Goal: Task Accomplishment & Management: Use online tool/utility

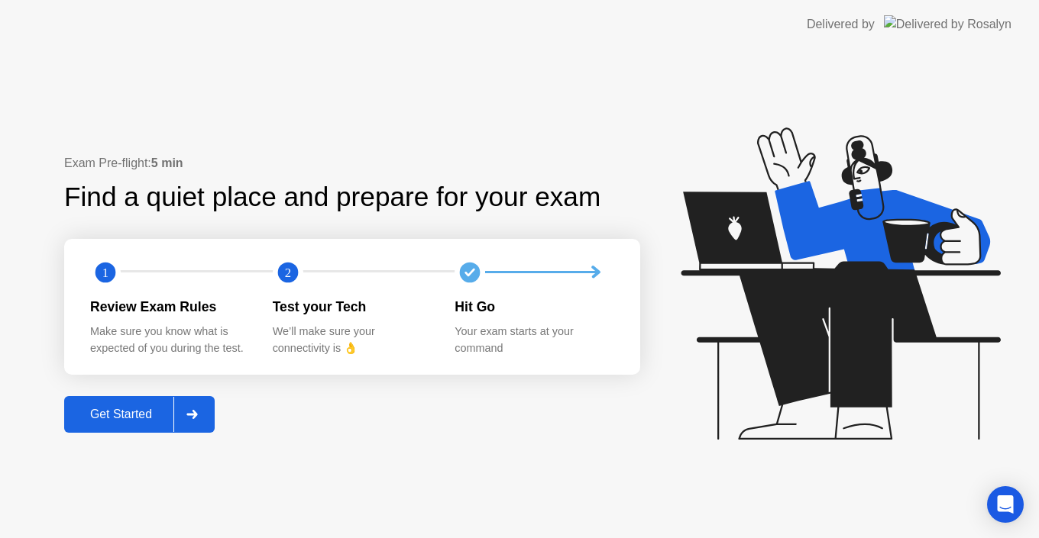
click at [138, 417] on div "Get Started" at bounding box center [121, 415] width 105 height 14
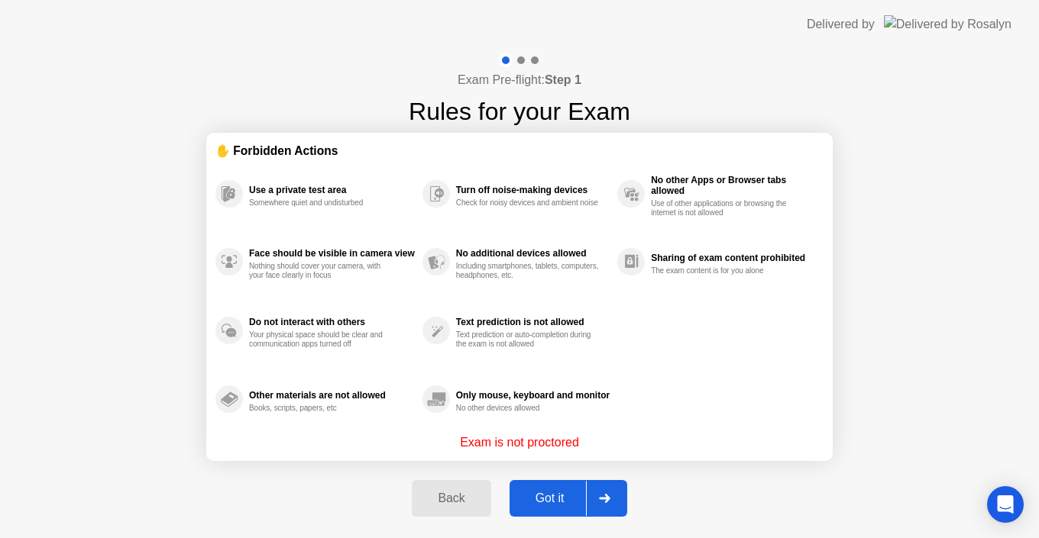
click at [545, 499] on div "Got it" at bounding box center [550, 499] width 72 height 14
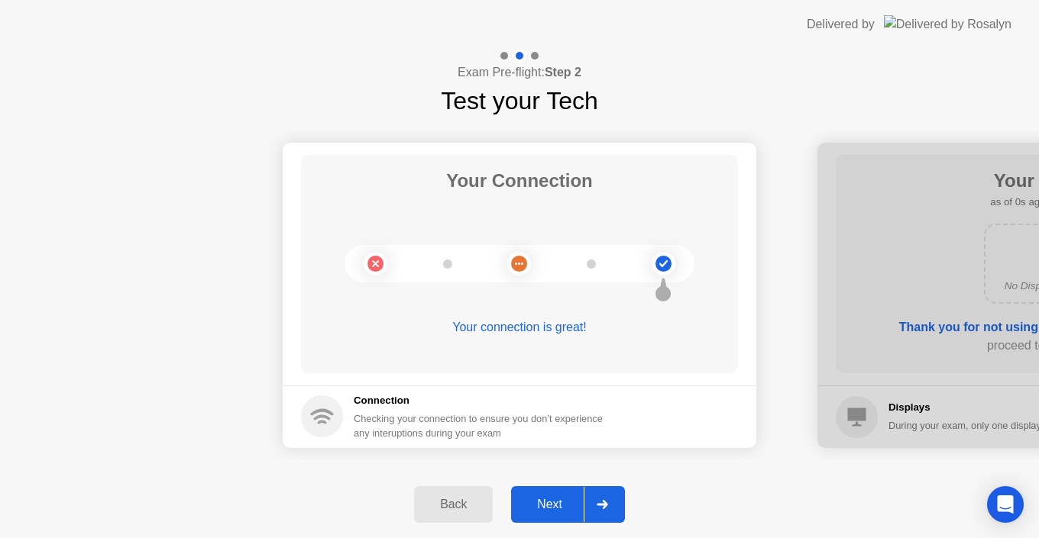
click at [545, 499] on div "Next" at bounding box center [550, 505] width 68 height 14
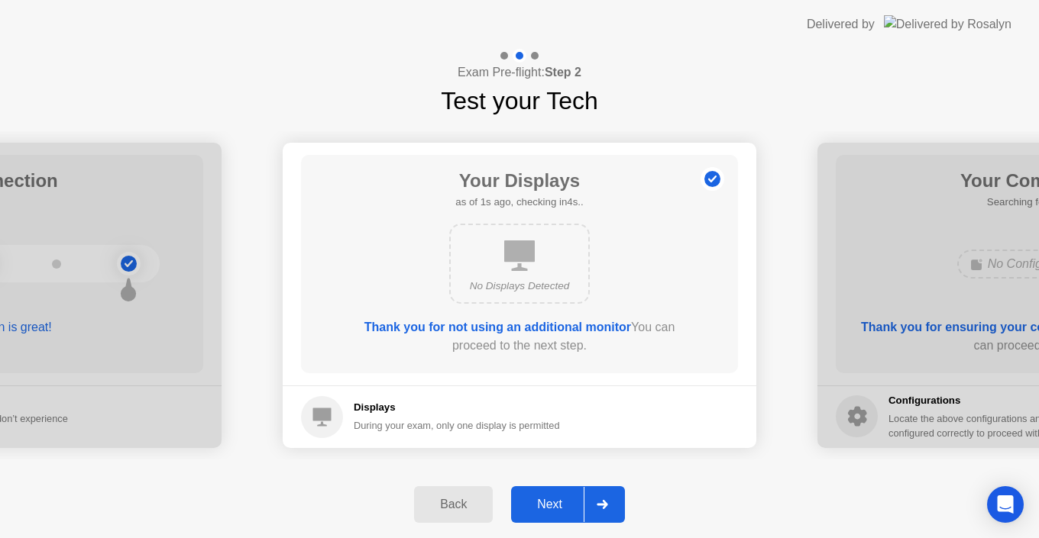
click at [545, 499] on div "Next" at bounding box center [550, 505] width 68 height 14
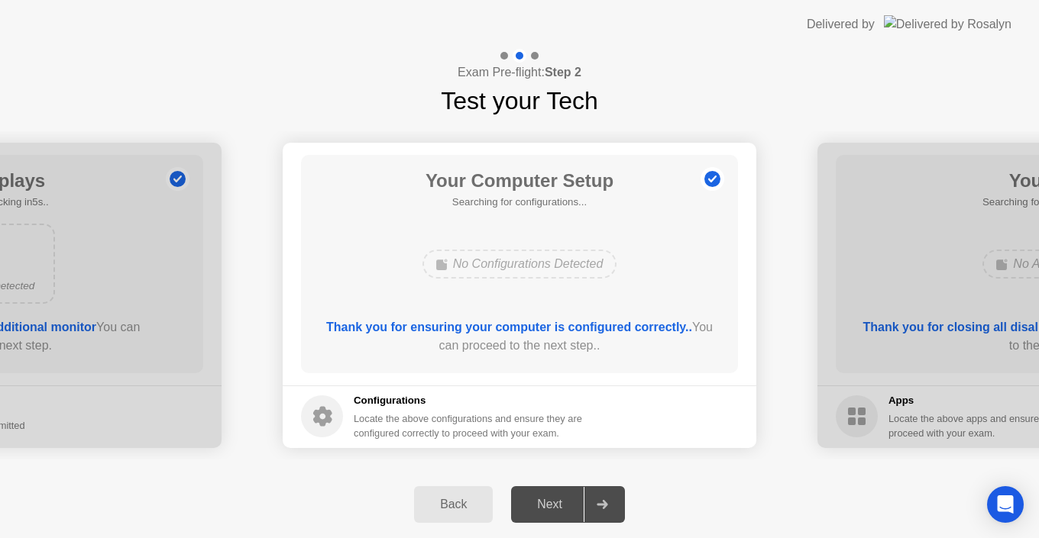
click at [545, 499] on div "Next" at bounding box center [550, 505] width 68 height 14
click at [546, 505] on div "Next" at bounding box center [550, 505] width 68 height 14
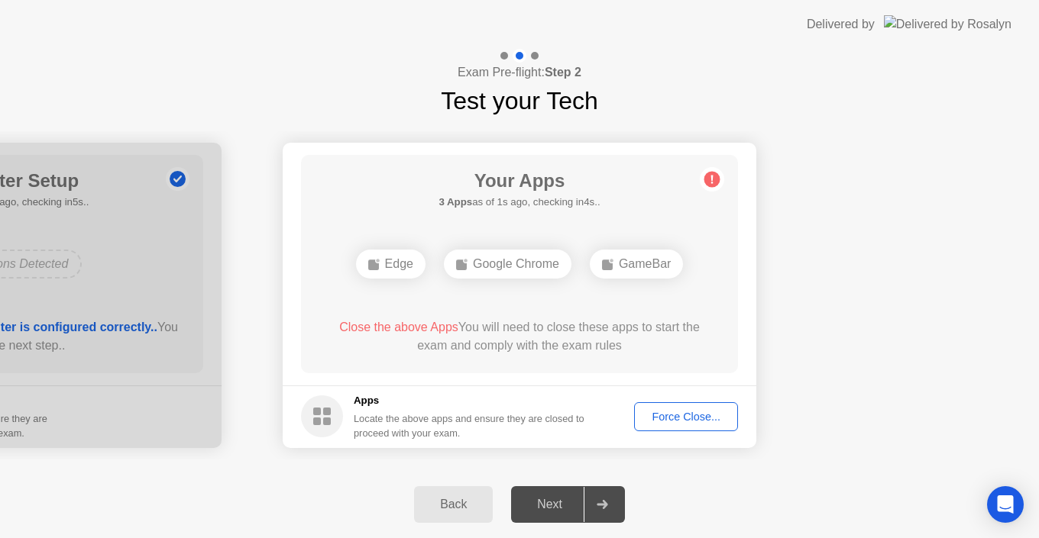
click at [674, 412] on div "Force Close..." at bounding box center [685, 417] width 93 height 12
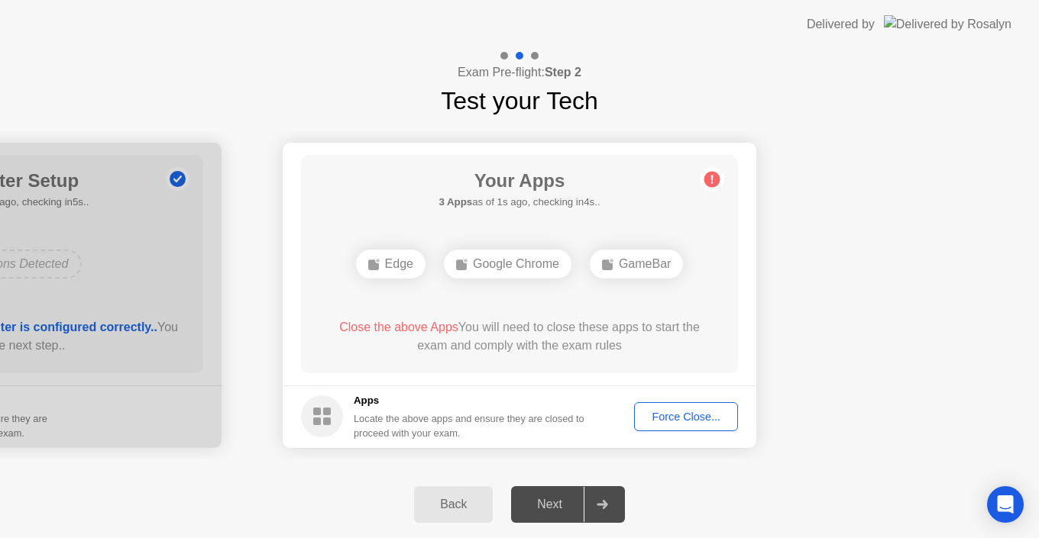
click at [664, 416] on div "Force Close..." at bounding box center [685, 417] width 93 height 12
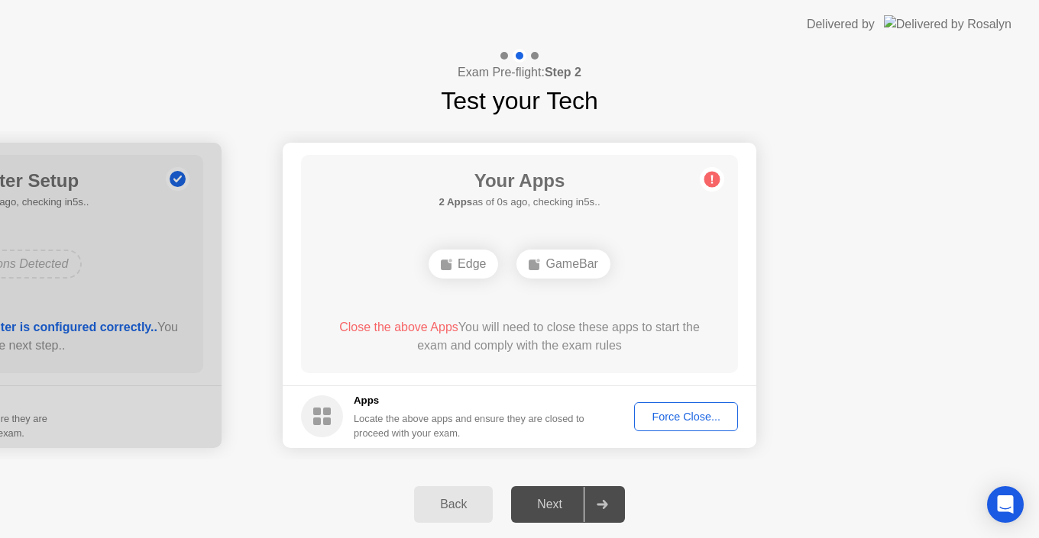
click at [560, 505] on div "Next" at bounding box center [550, 505] width 68 height 14
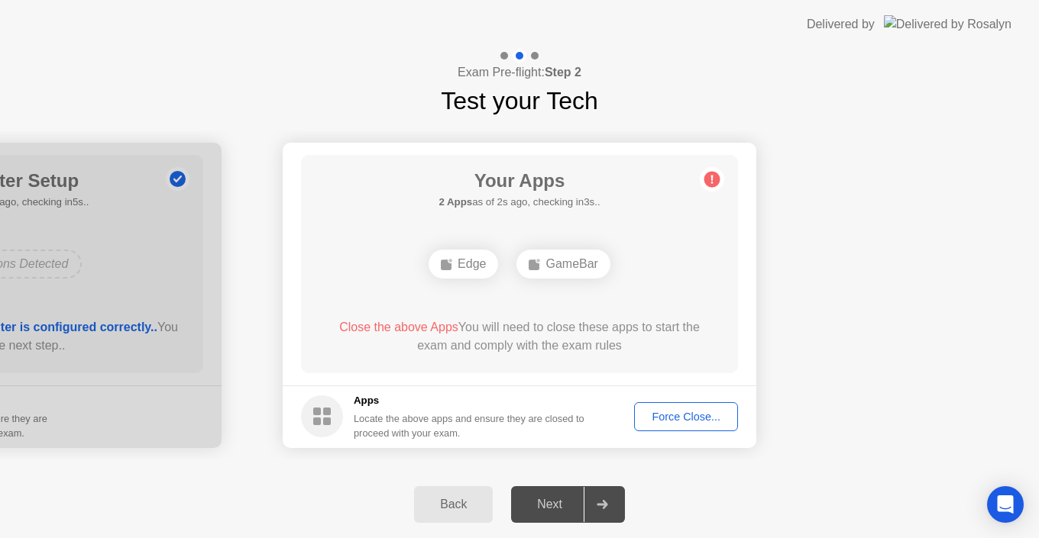
click at [560, 505] on div "Next" at bounding box center [550, 505] width 68 height 14
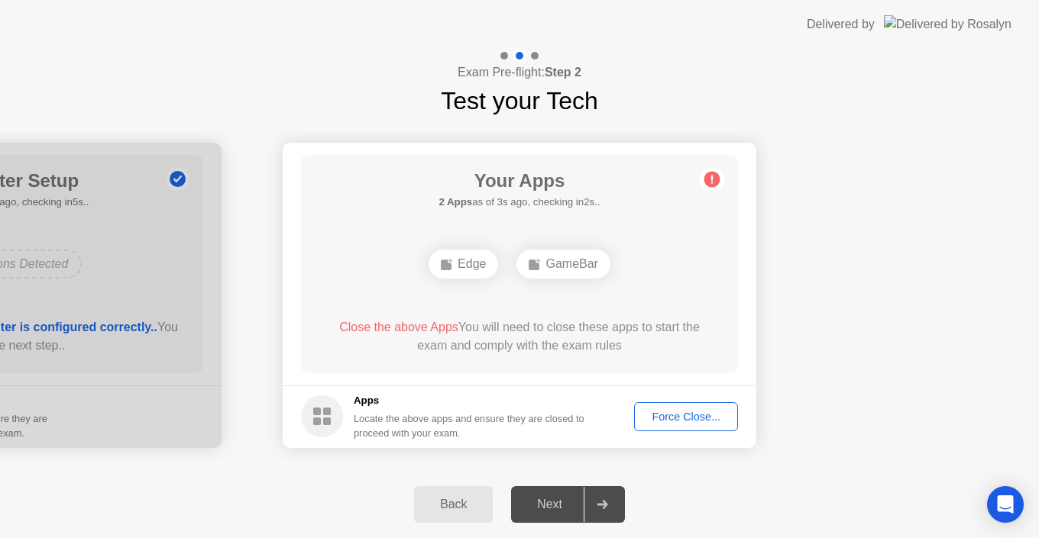
click at [560, 505] on div "Next" at bounding box center [550, 505] width 68 height 14
click at [684, 408] on button "Force Close..." at bounding box center [686, 417] width 104 height 29
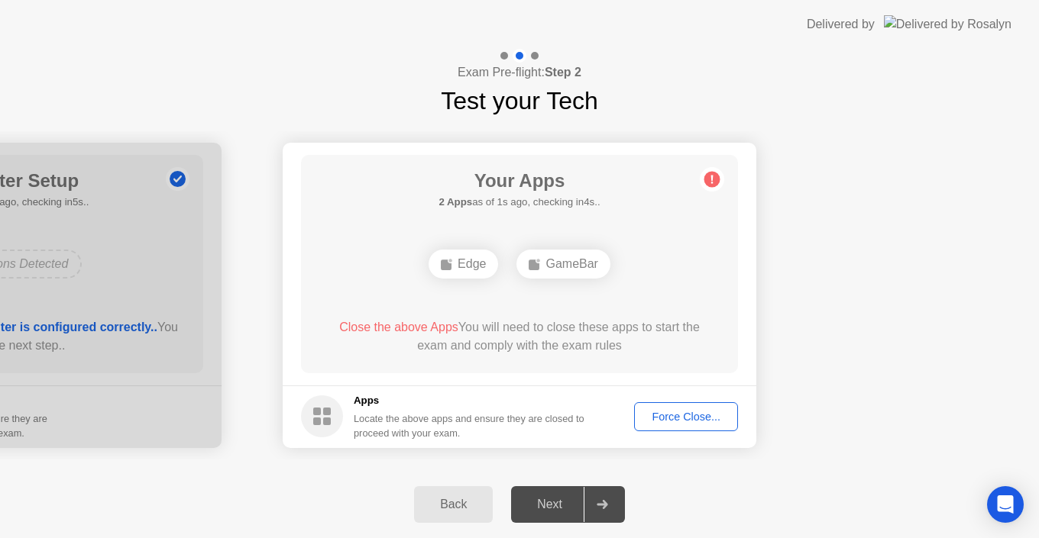
click at [558, 512] on div "Next" at bounding box center [550, 505] width 68 height 14
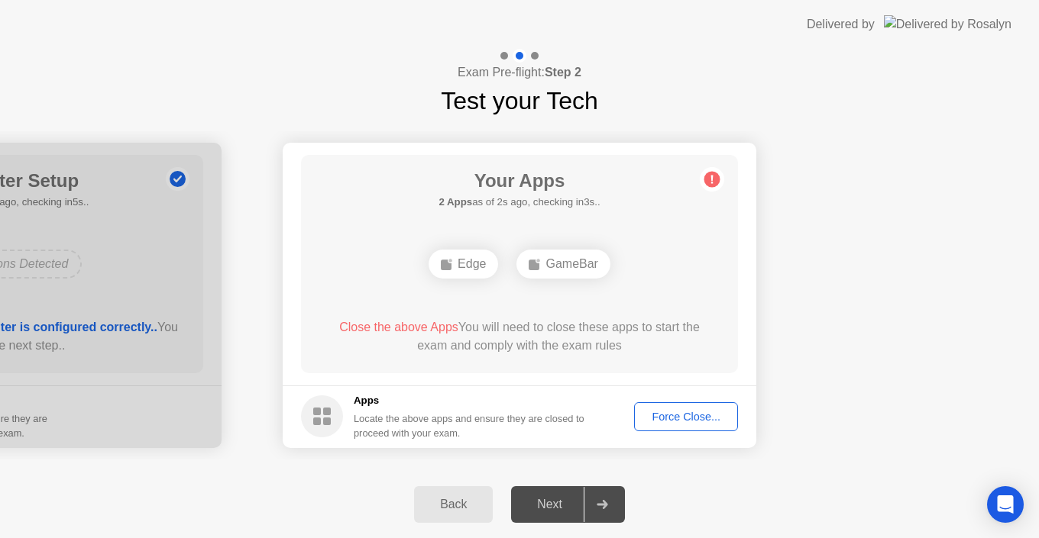
click at [558, 512] on div "Next" at bounding box center [550, 505] width 68 height 14
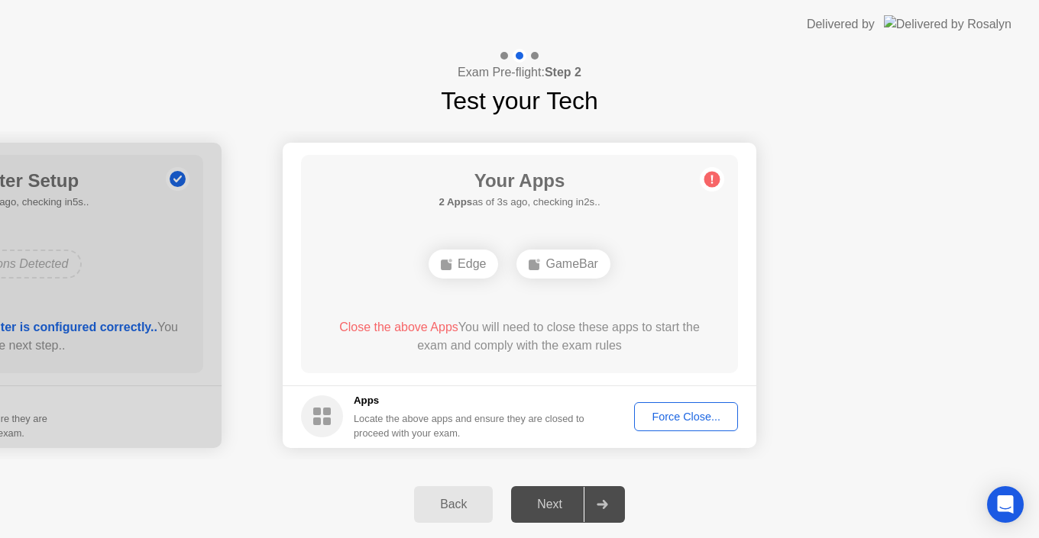
click at [558, 512] on div "Next" at bounding box center [550, 505] width 68 height 14
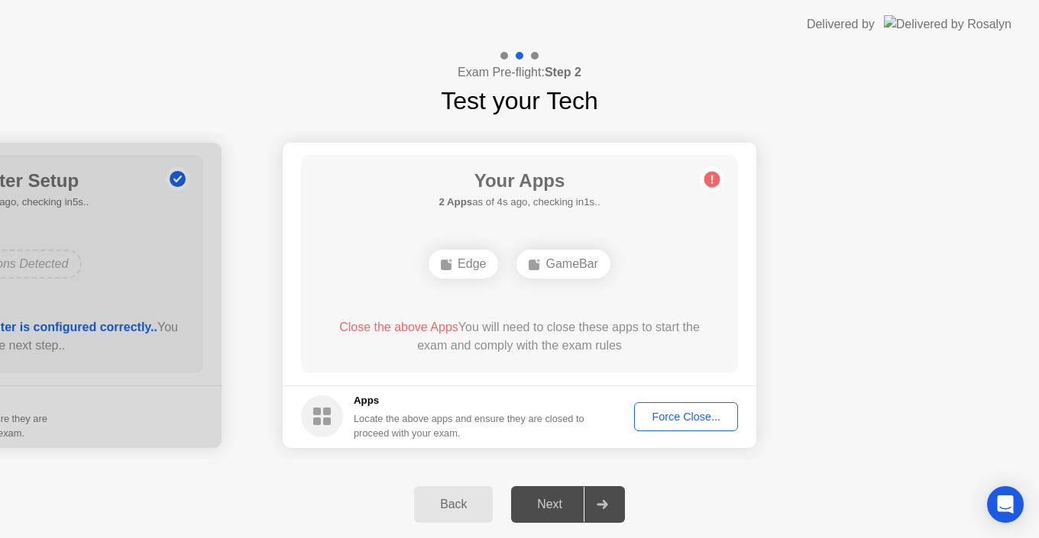
click at [558, 512] on div "Next" at bounding box center [550, 505] width 68 height 14
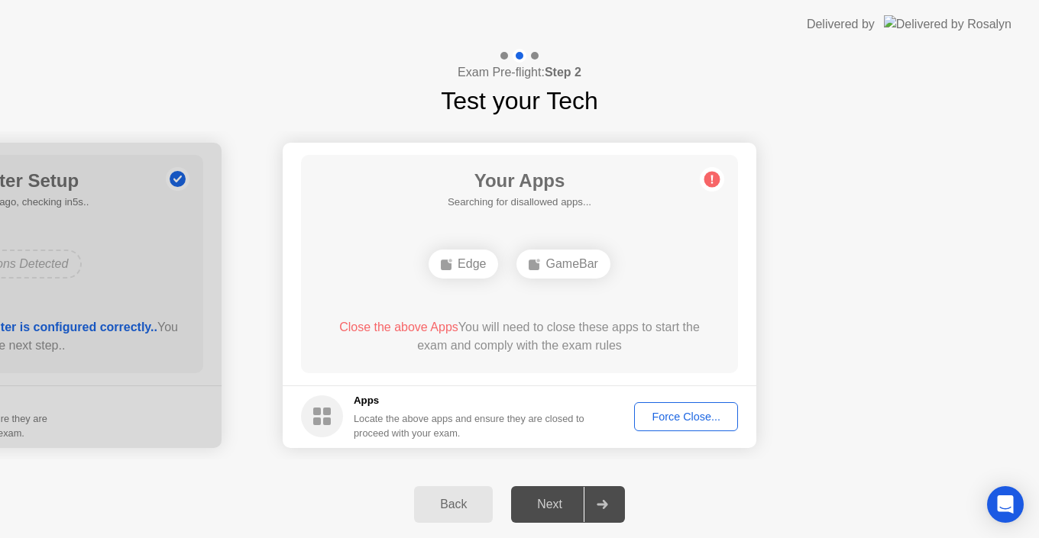
click at [558, 512] on div "Next" at bounding box center [550, 505] width 68 height 14
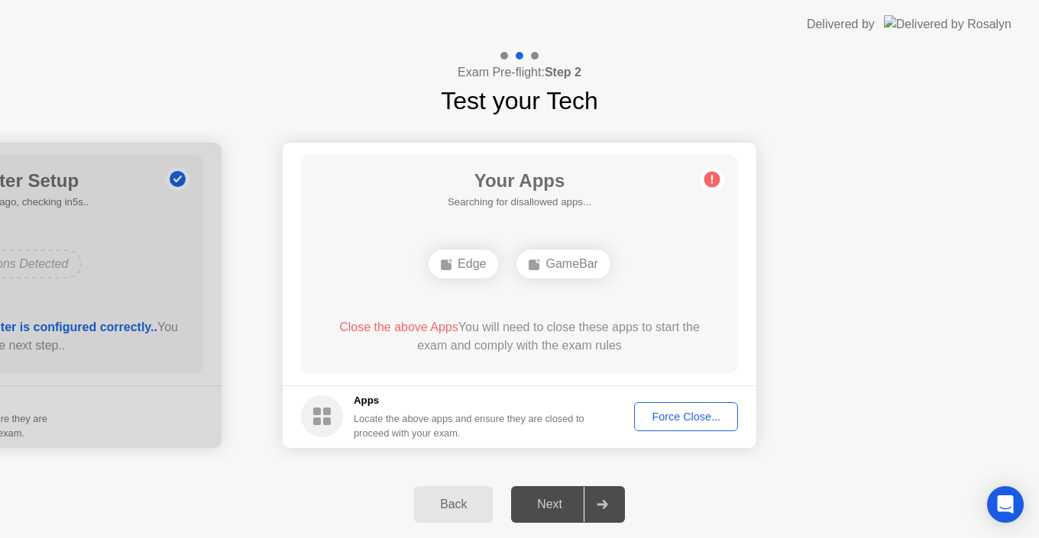
click at [558, 512] on div "Next" at bounding box center [550, 505] width 68 height 14
click at [711, 179] on icon at bounding box center [712, 179] width 2 height 8
click at [676, 421] on div "Force Close..." at bounding box center [685, 417] width 93 height 12
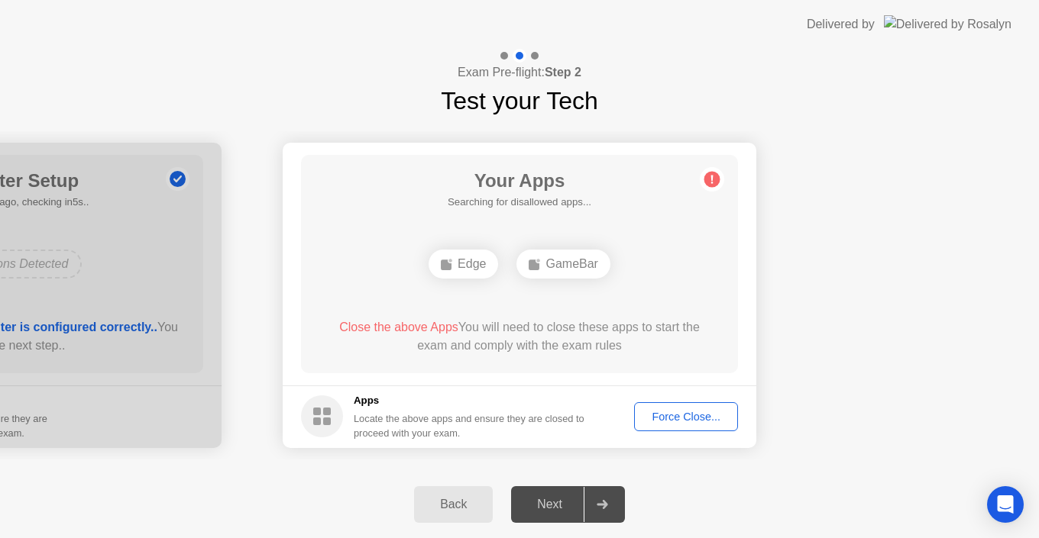
click at [568, 356] on div "Close the above Apps You will need to close these apps to start the exam and co…" at bounding box center [519, 340] width 393 height 43
click at [568, 356] on body "Delivered by Exam Pre-flight: Step 2 Test your Tech Your Connection Your connec…" at bounding box center [519, 269] width 1039 height 538
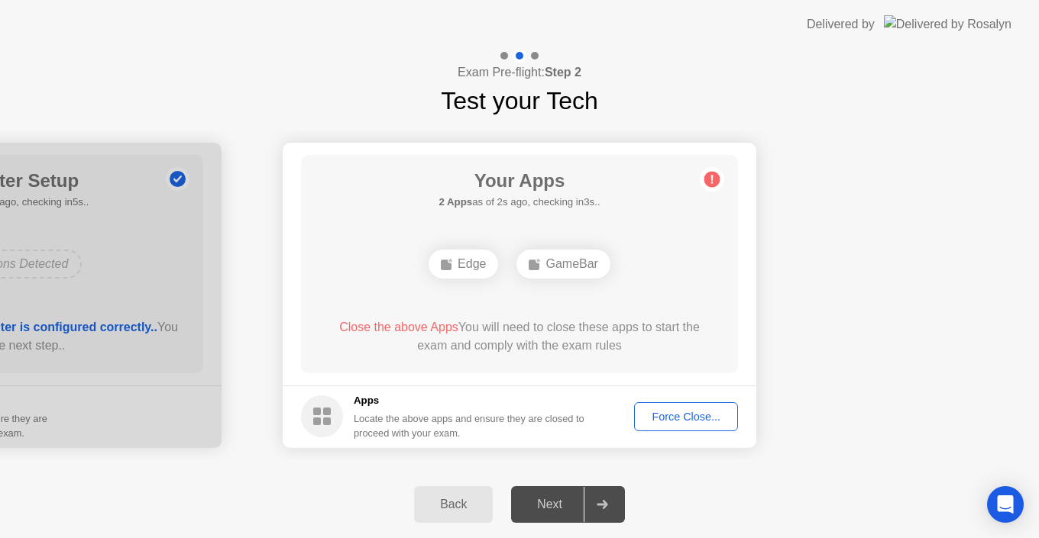
click at [563, 508] on div "Next" at bounding box center [550, 505] width 68 height 14
drag, startPoint x: 563, startPoint y: 508, endPoint x: 666, endPoint y: 412, distance: 141.0
click at [666, 412] on div "Exam Pre-flight: Step 2 Test your Tech Your Connection Your connection is great…" at bounding box center [519, 294] width 1039 height 490
click at [666, 412] on div "Force Close..." at bounding box center [685, 417] width 93 height 12
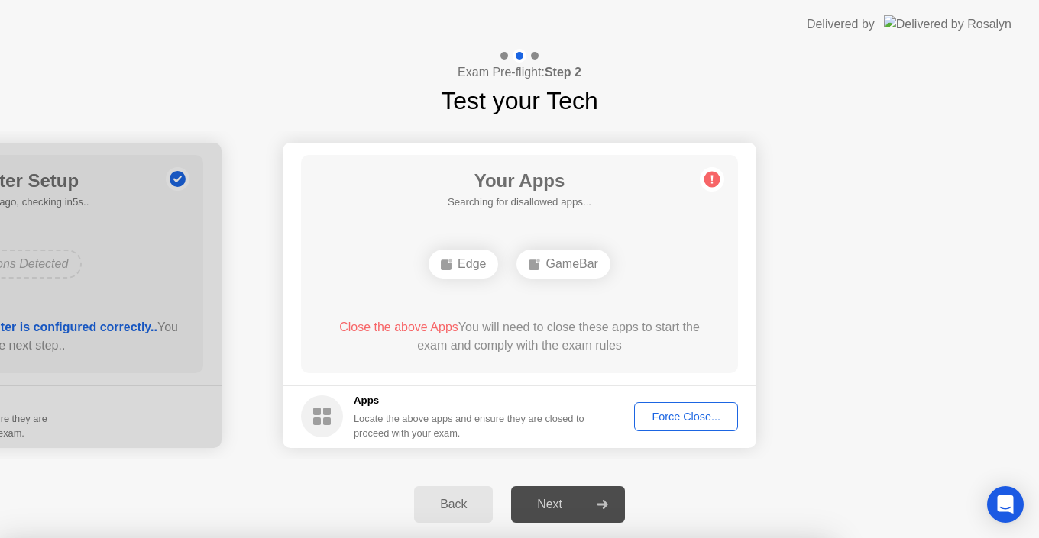
click at [794, 538] on div at bounding box center [519, 538] width 1039 height 0
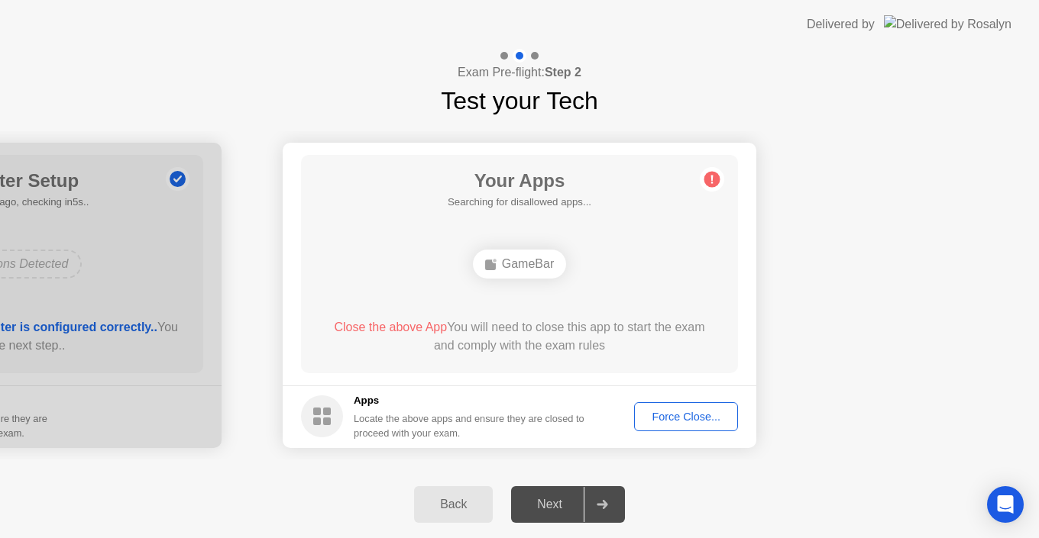
click at [667, 411] on div "Force Close..." at bounding box center [685, 417] width 93 height 12
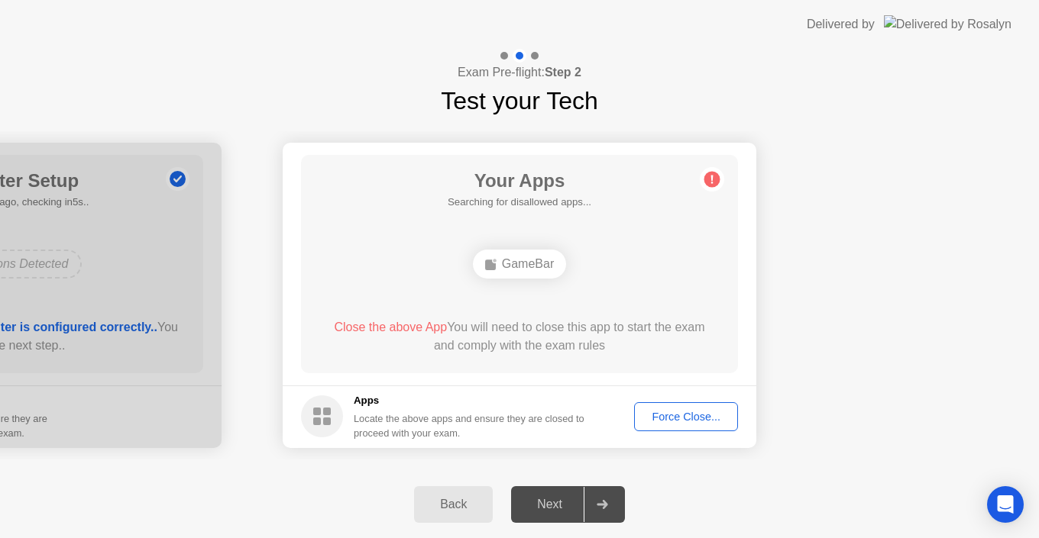
click at [668, 416] on div "Force Close..." at bounding box center [685, 417] width 93 height 12
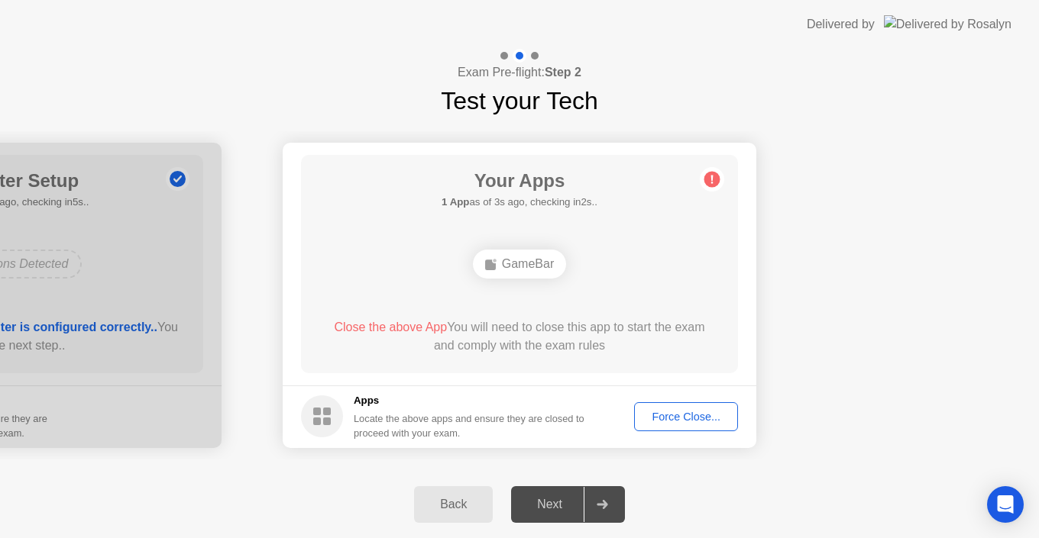
click at [671, 412] on div "Force Close..." at bounding box center [685, 417] width 93 height 12
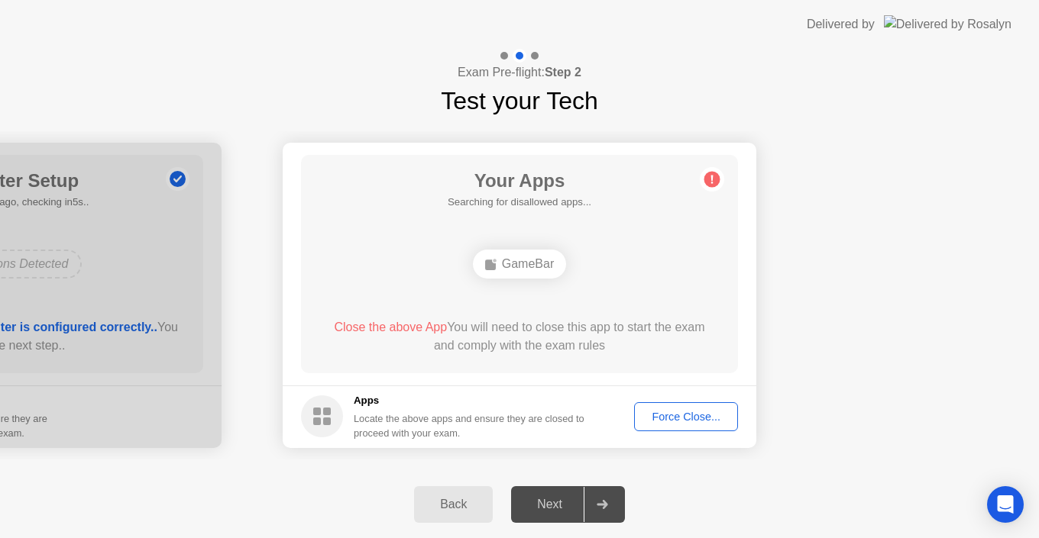
click at [517, 297] on div "Your Apps Searching for disallowed apps... GameBar Close the above App You will…" at bounding box center [519, 264] width 437 height 218
click at [451, 505] on div "Back" at bounding box center [454, 505] width 70 height 14
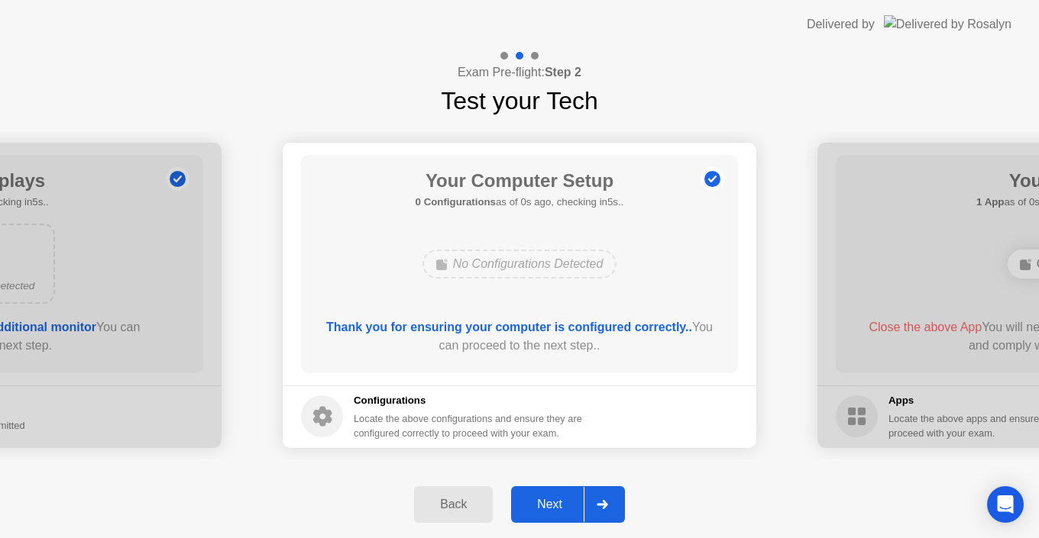
click at [564, 505] on div "Next" at bounding box center [550, 505] width 68 height 14
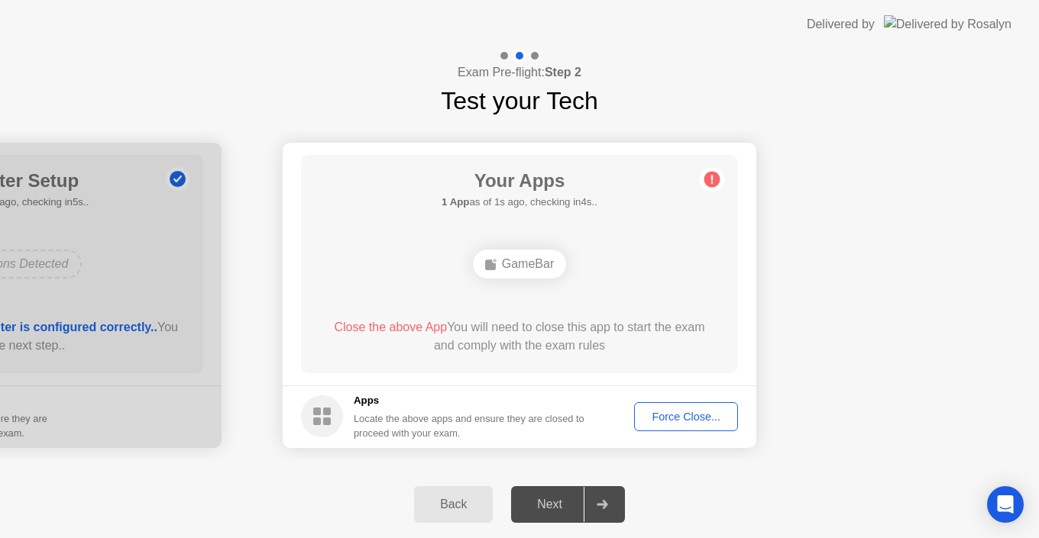
click at [671, 422] on div "Force Close..." at bounding box center [685, 417] width 93 height 12
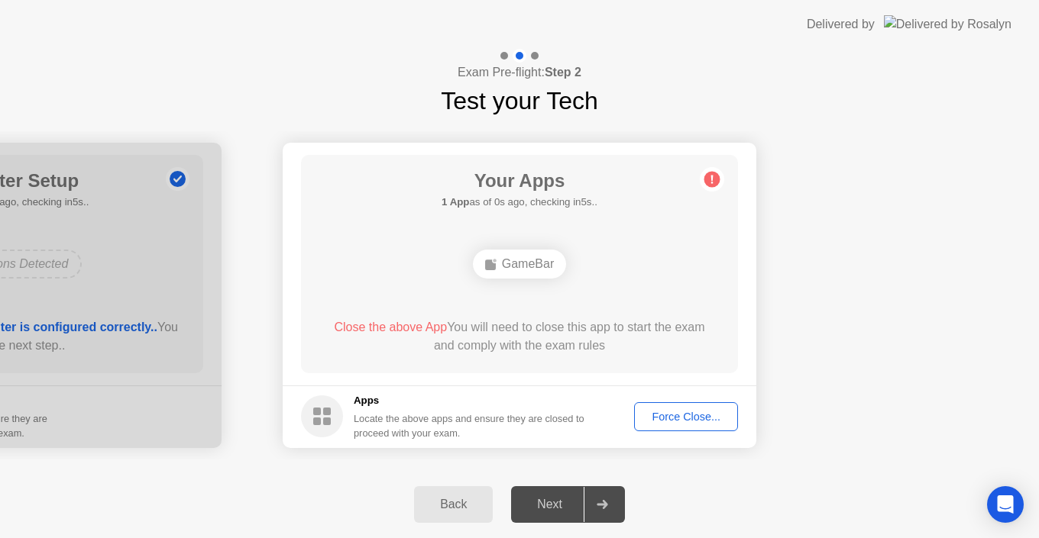
click at [597, 510] on div at bounding box center [602, 504] width 37 height 35
click at [671, 421] on div "Force Close..." at bounding box center [685, 417] width 93 height 12
